Goal: Find contact information: Find contact information

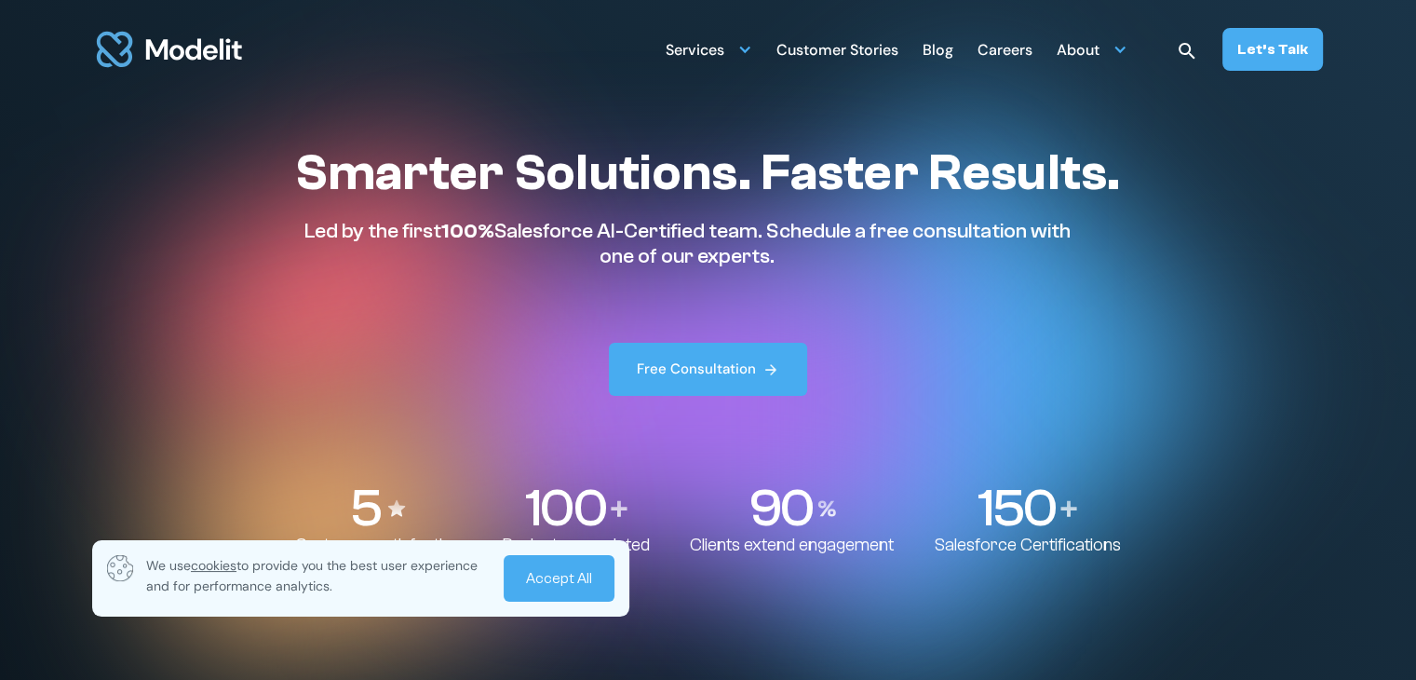
scroll to position [7266, 0]
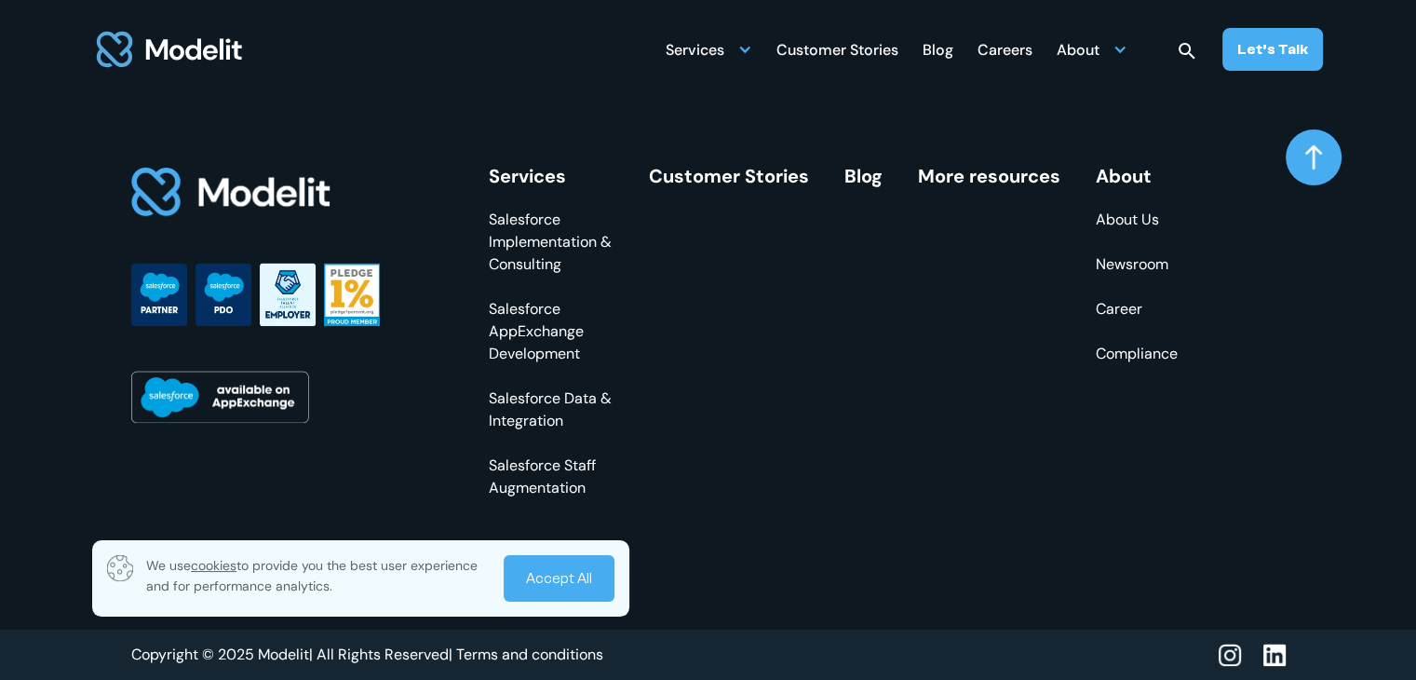
click at [1274, 653] on img at bounding box center [1275, 654] width 22 height 23
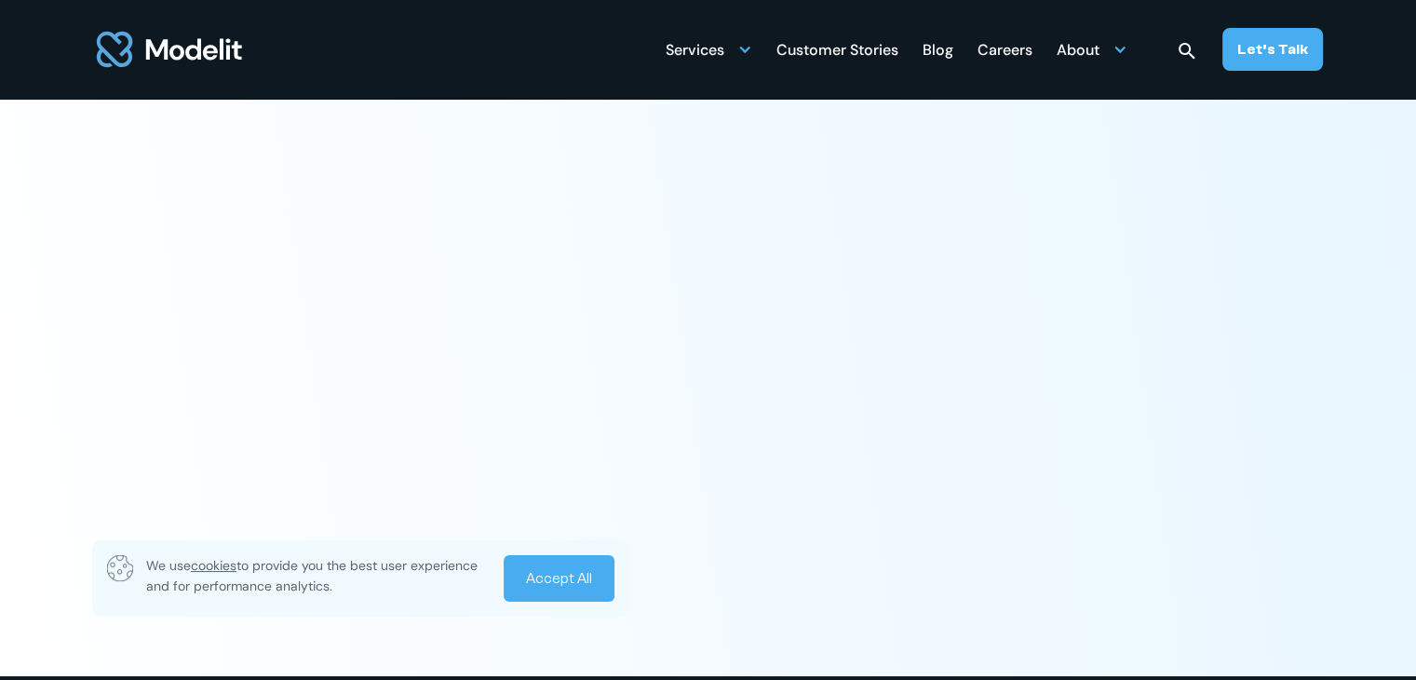
scroll to position [7266, 0]
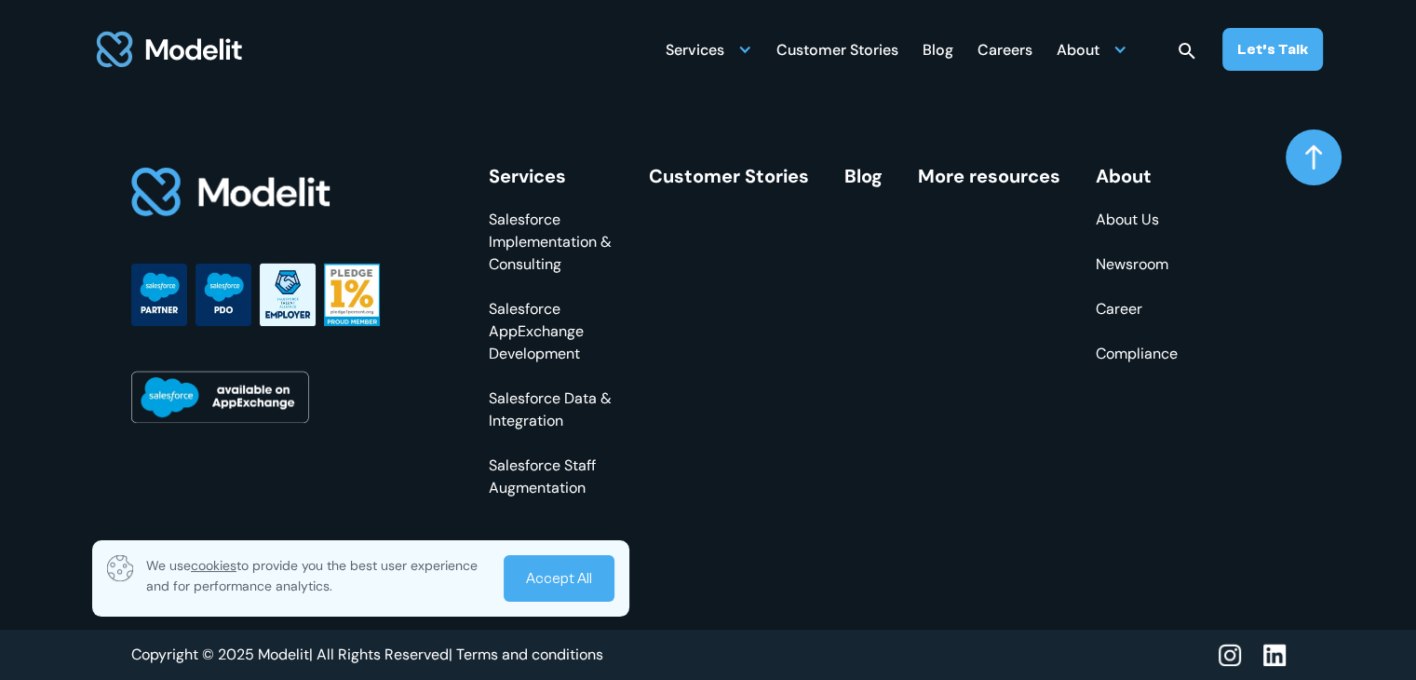
click at [345, 100] on div "Services Salesforce Implementation & Consulting Salesforce AppExchange Developm…" at bounding box center [689, 360] width 1117 height 537
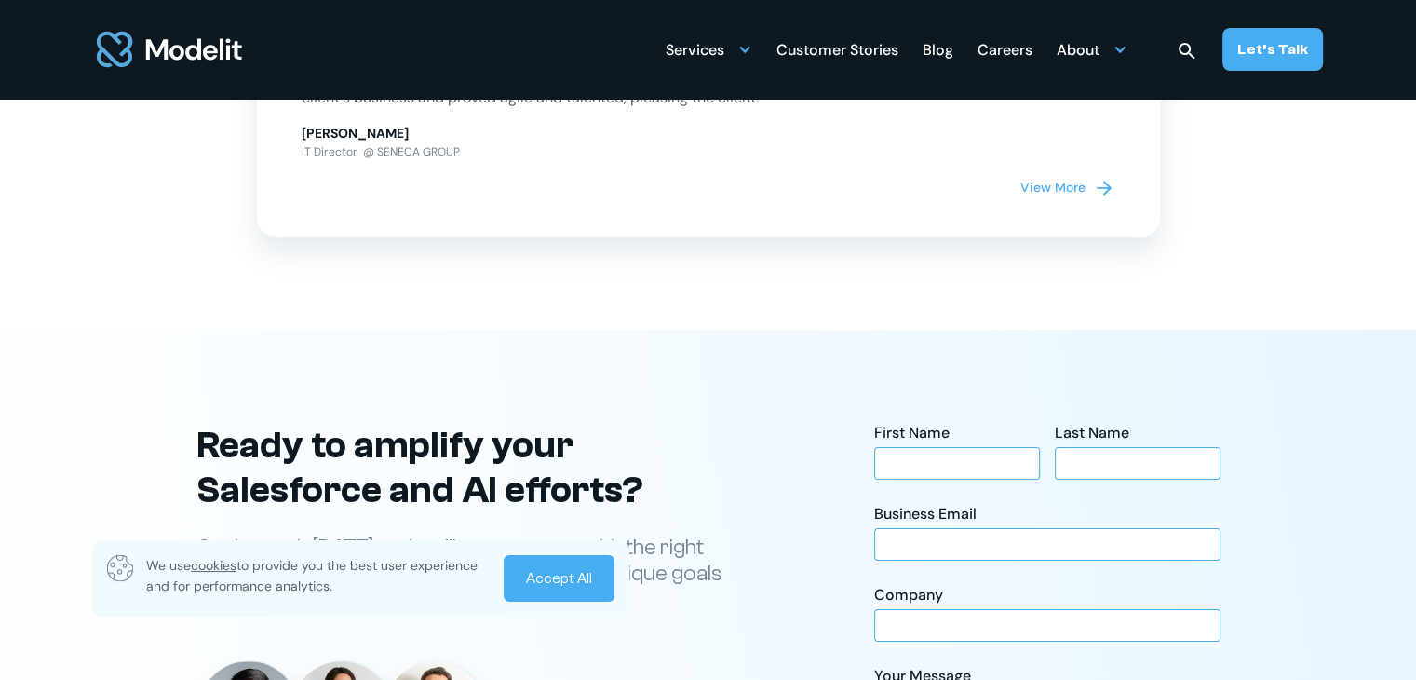
scroll to position [5964, 0]
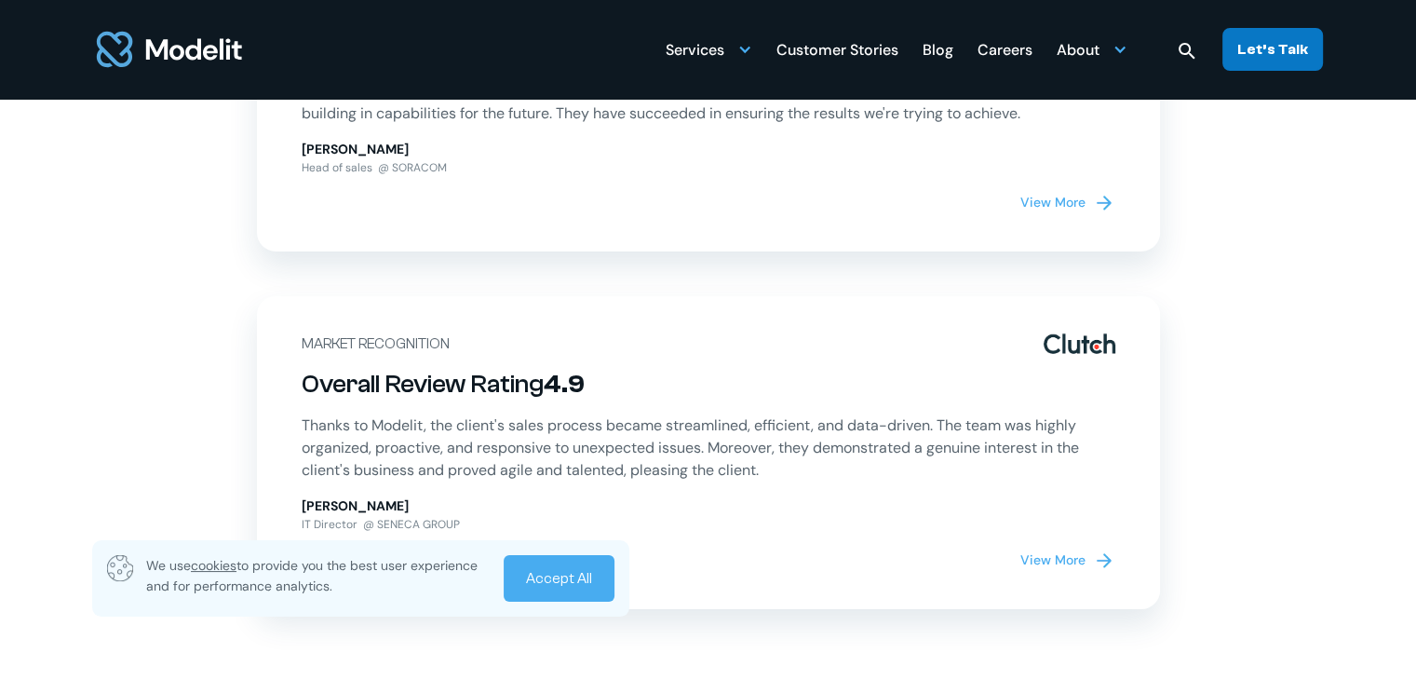
click at [1278, 57] on div "Let’s Talk" at bounding box center [1273, 49] width 71 height 20
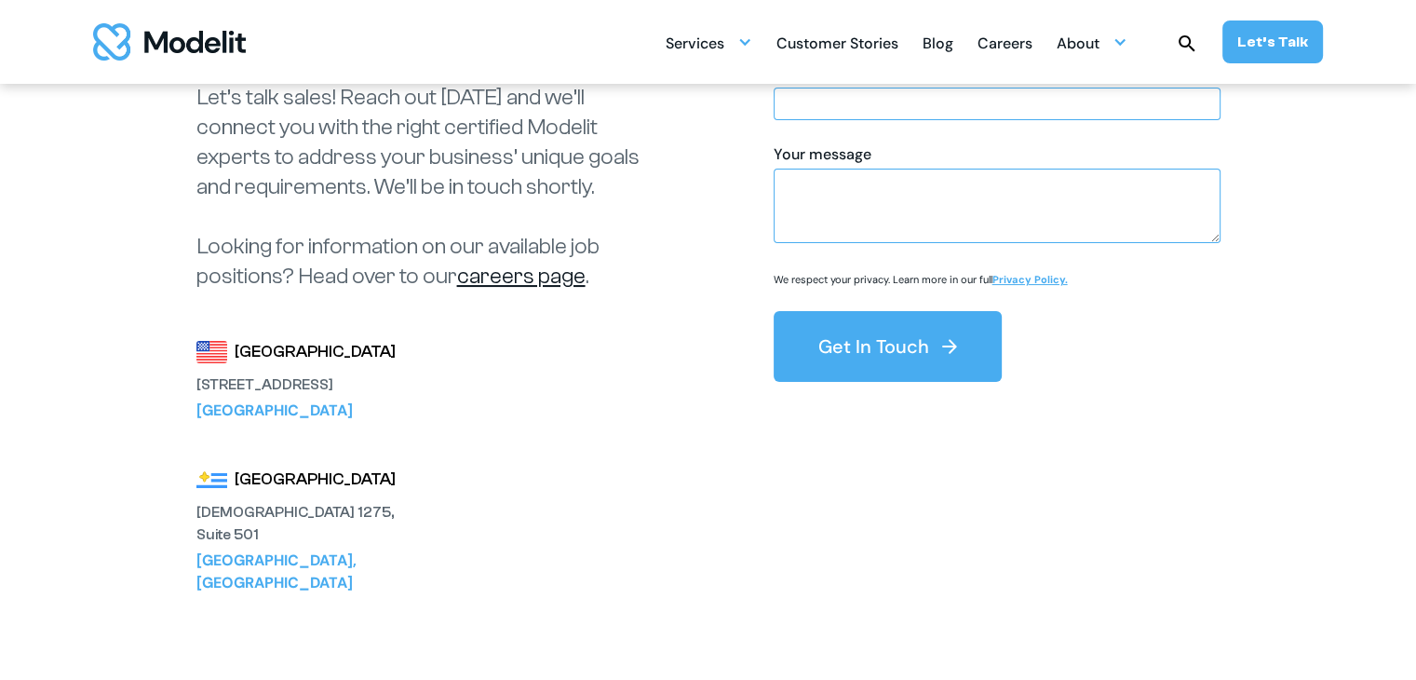
scroll to position [372, 0]
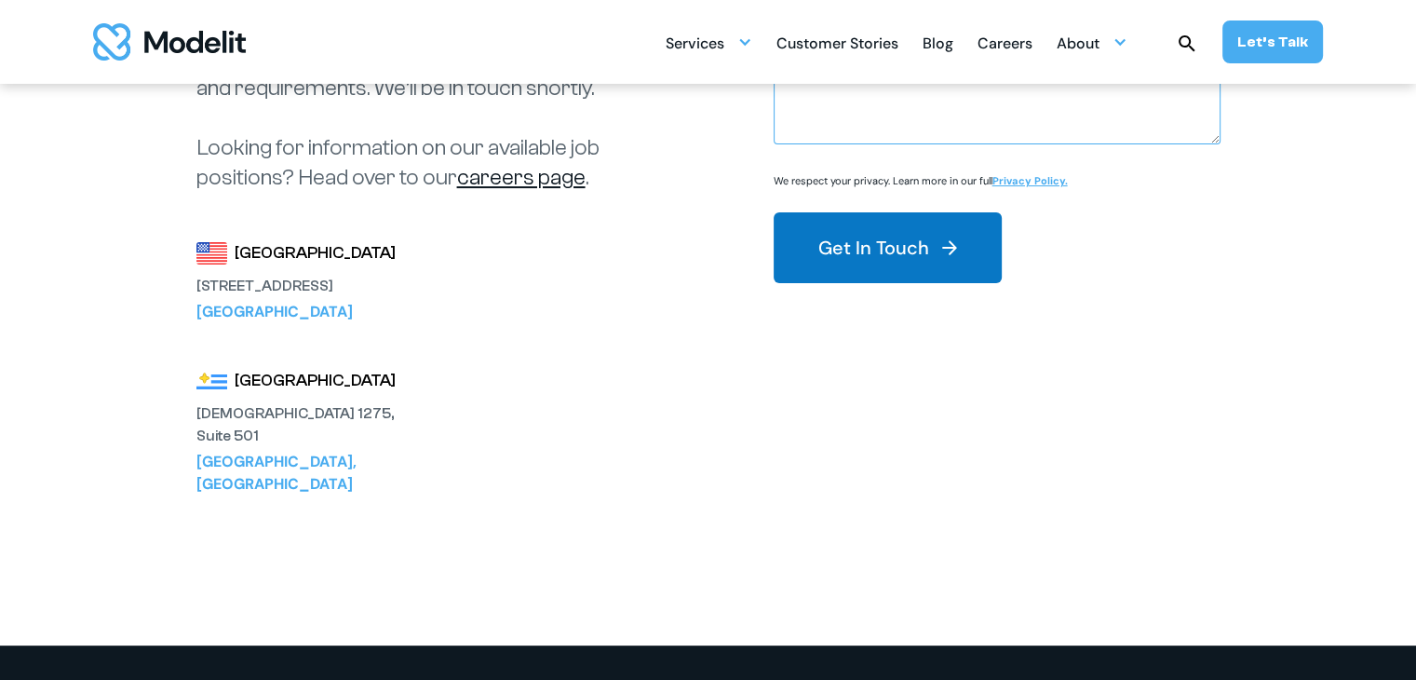
click at [930, 255] on button "Get In Touch" at bounding box center [888, 247] width 228 height 71
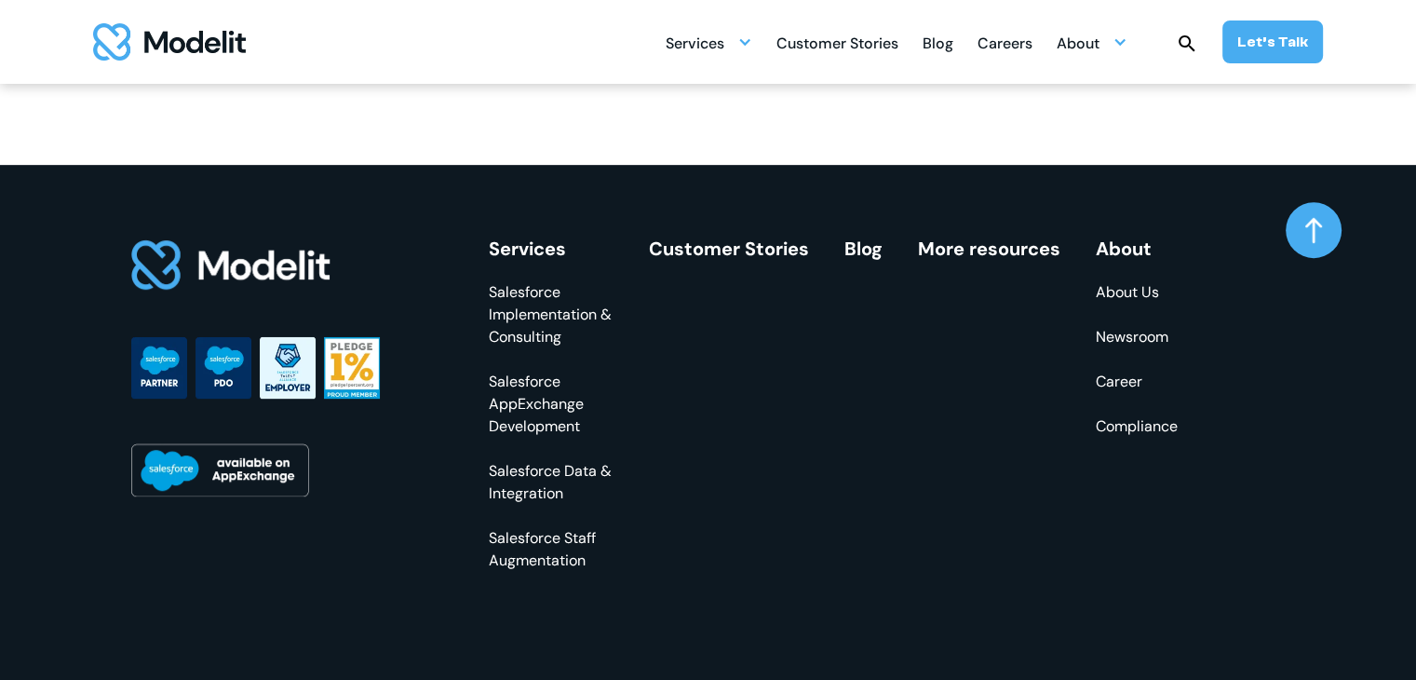
scroll to position [882, 0]
